Goal: Task Accomplishment & Management: Use online tool/utility

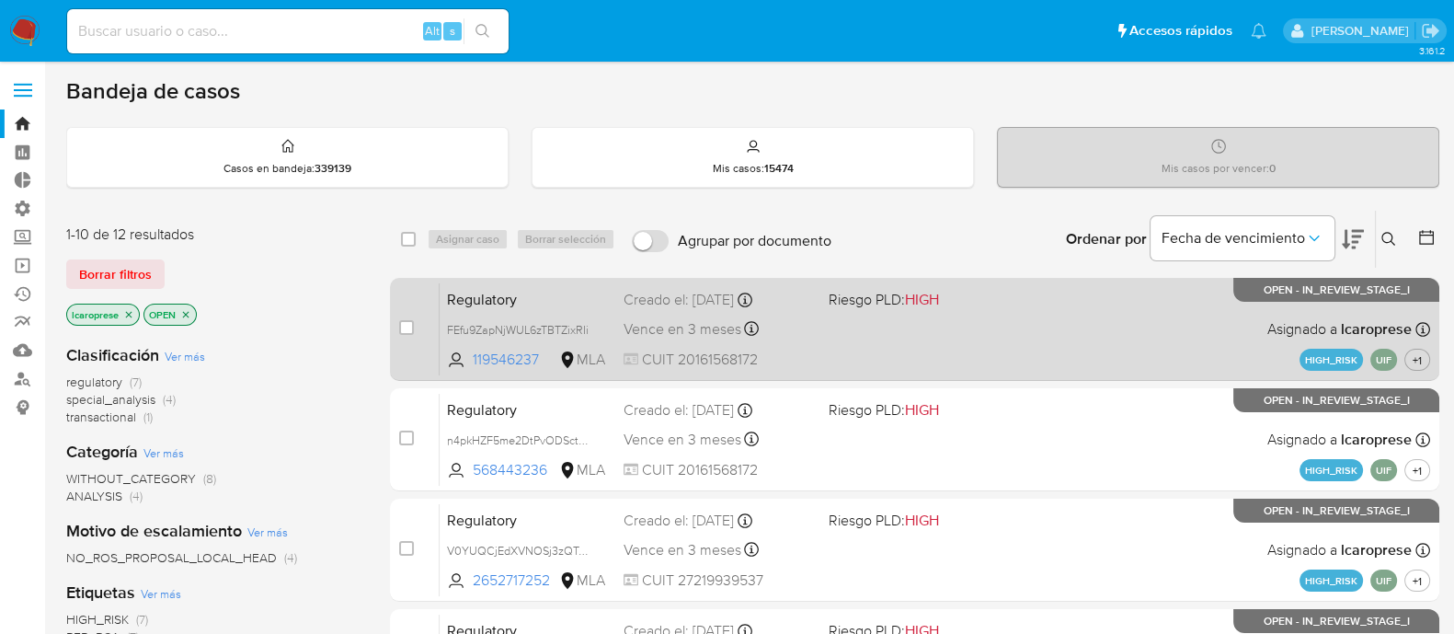
click at [833, 335] on div "Regulatory FEfu9ZapNjWUL6zTBTZixRIi 119546237 MLA Riesgo PLD: HIGH Creado el: […" at bounding box center [935, 328] width 991 height 93
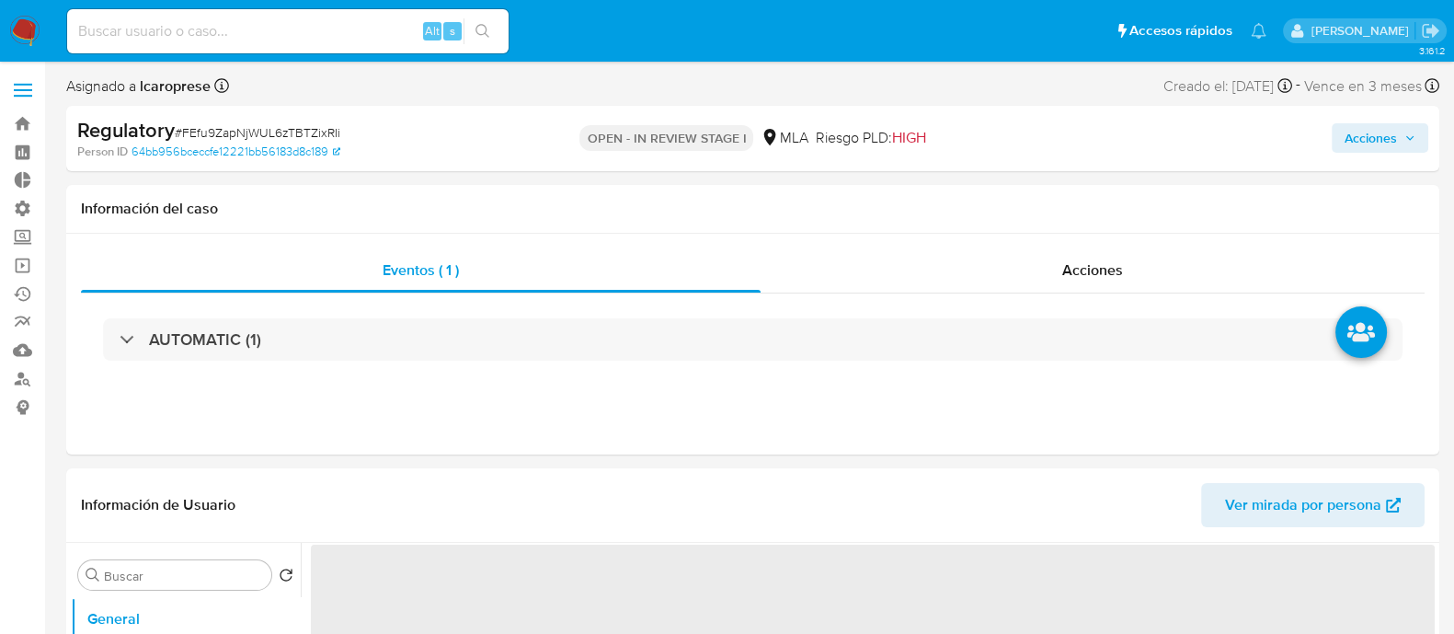
select select "10"
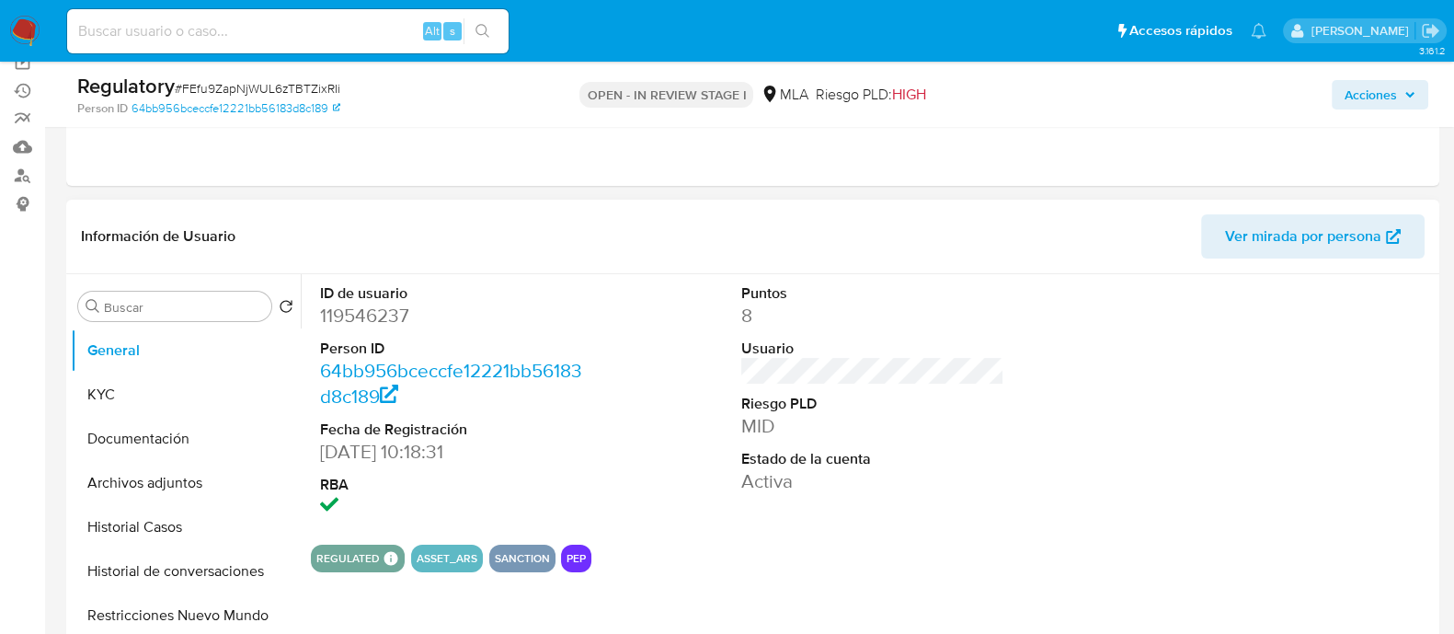
scroll to position [201, 0]
click at [212, 383] on button "KYC" at bounding box center [178, 396] width 215 height 44
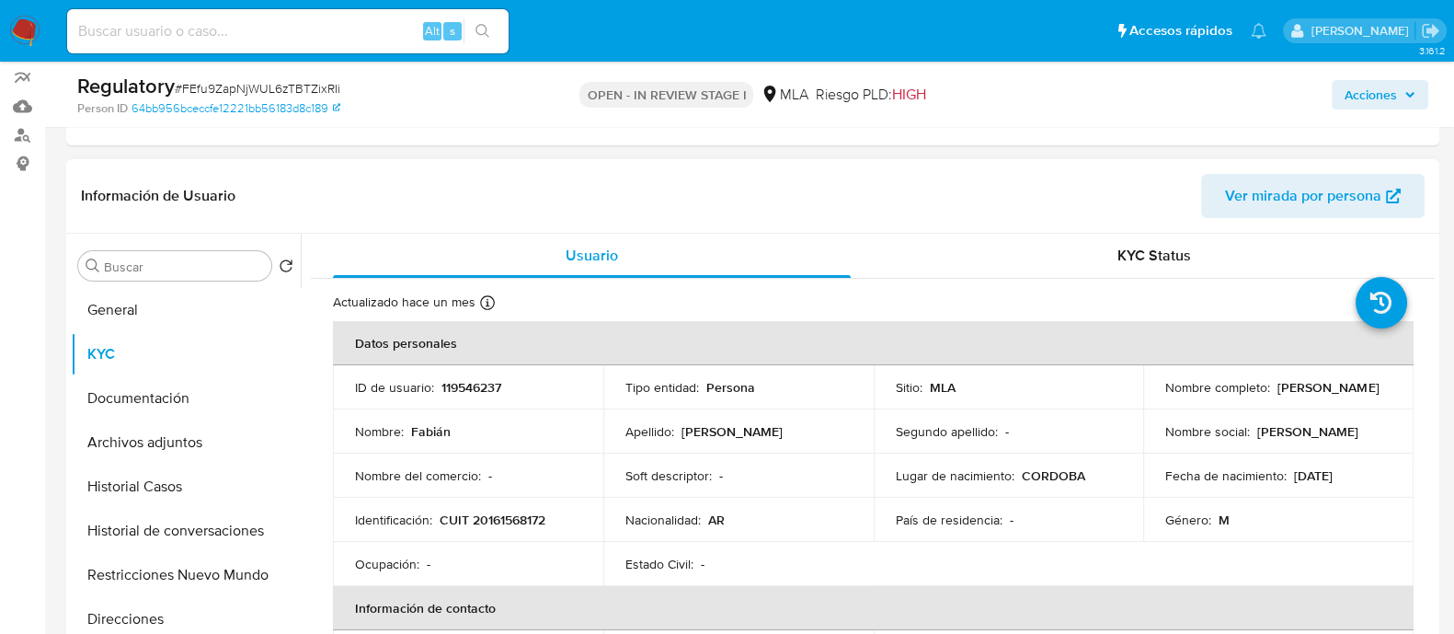
scroll to position [246, 0]
click at [99, 468] on button "Historial Casos" at bounding box center [178, 485] width 215 height 44
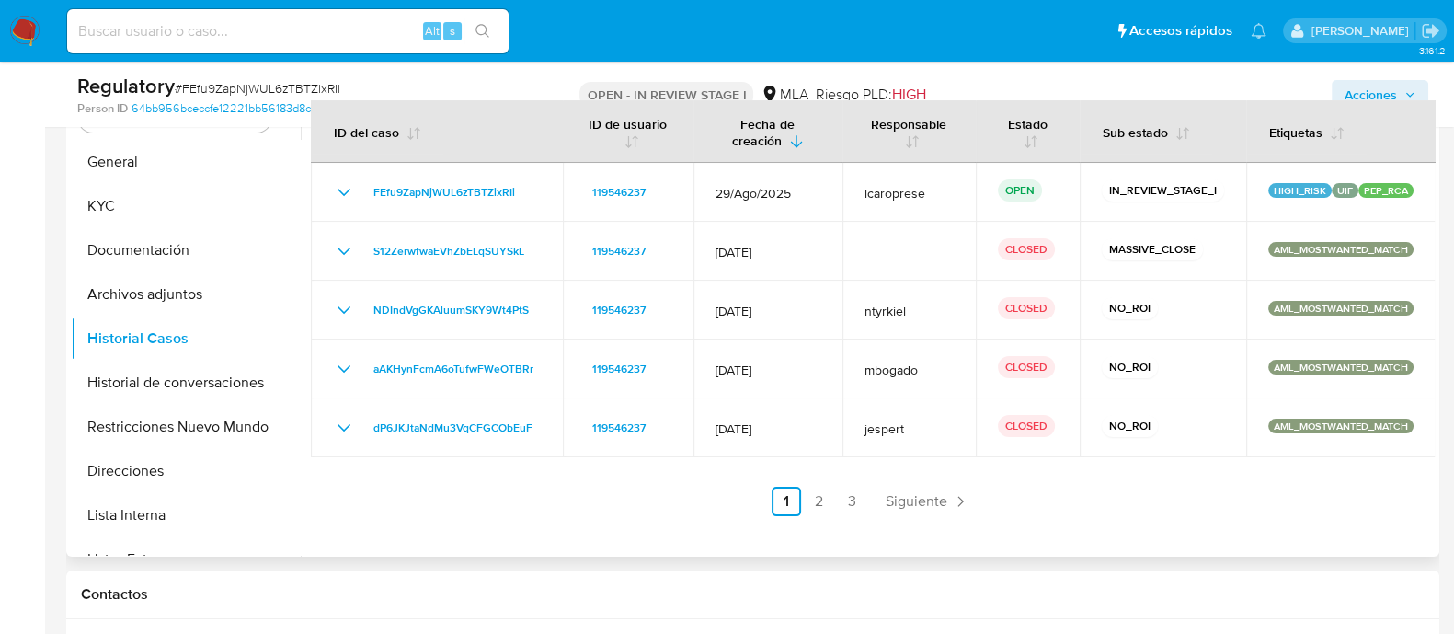
scroll to position [390, 0]
click at [930, 500] on span "Siguiente" at bounding box center [917, 503] width 62 height 15
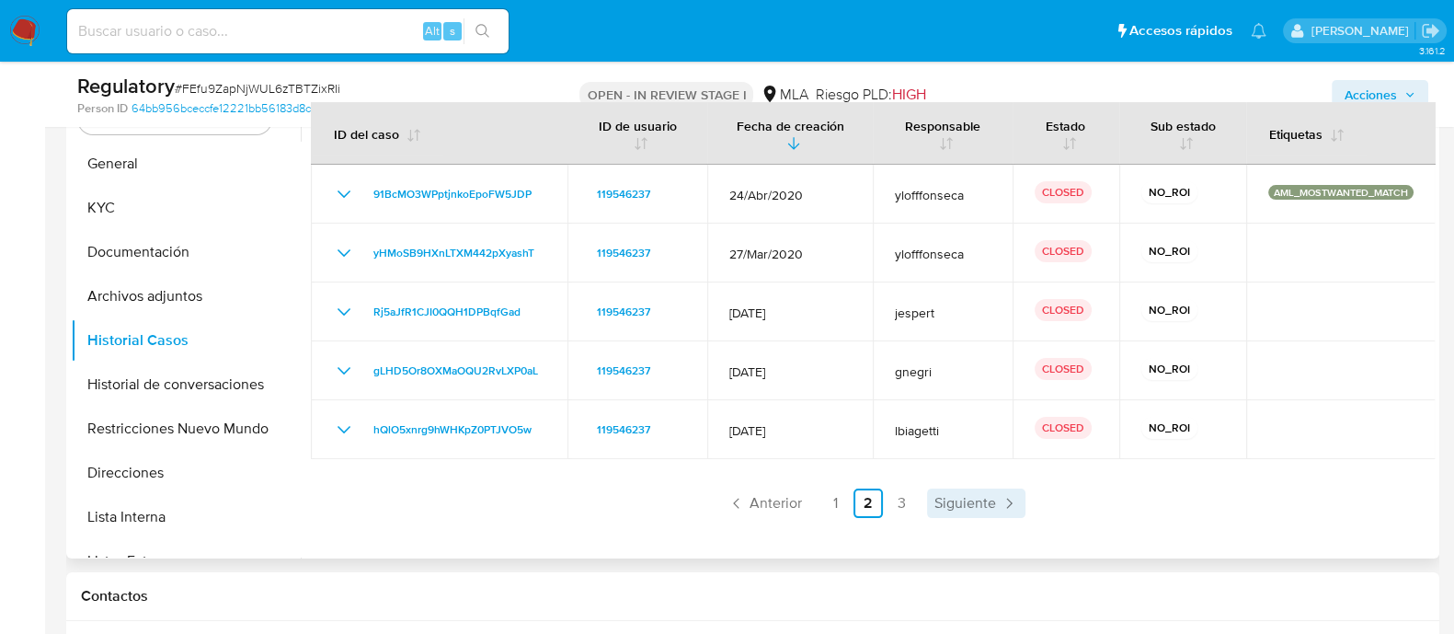
click at [935, 500] on span "Siguiente" at bounding box center [966, 503] width 62 height 15
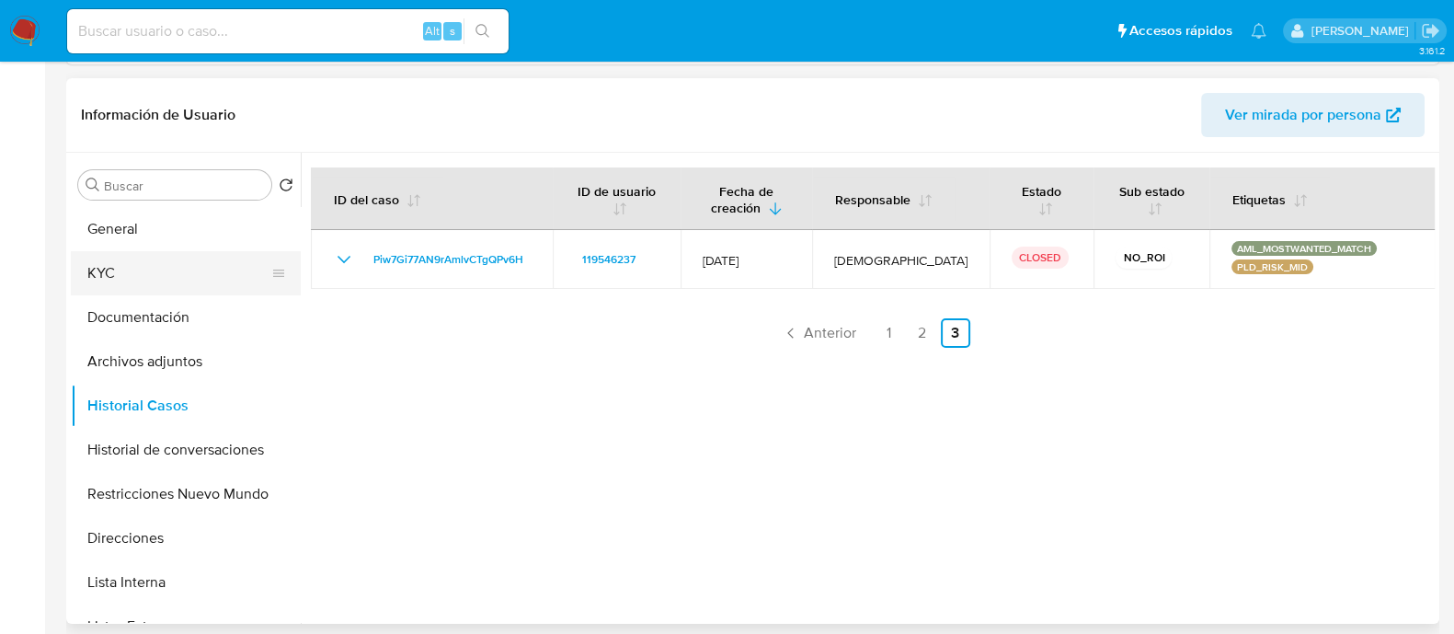
scroll to position [0, 0]
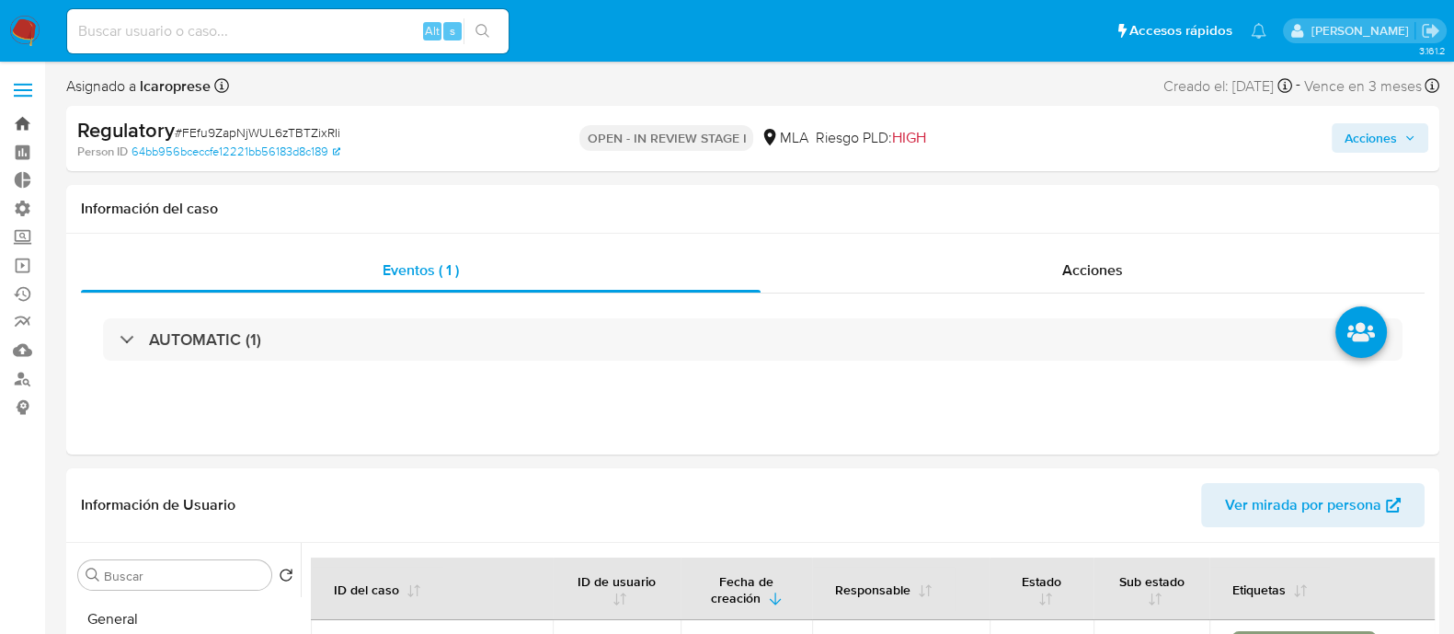
click at [17, 122] on link "Bandeja" at bounding box center [109, 123] width 219 height 29
